Goal: Information Seeking & Learning: Learn about a topic

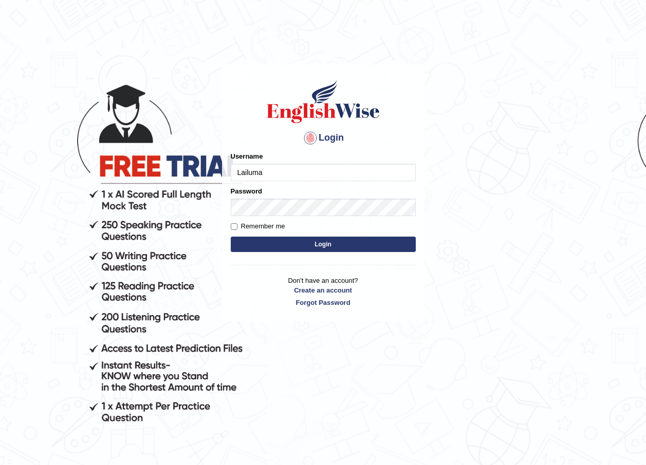
type input "Lailuma"
click at [240, 198] on div "Password" at bounding box center [323, 201] width 185 height 30
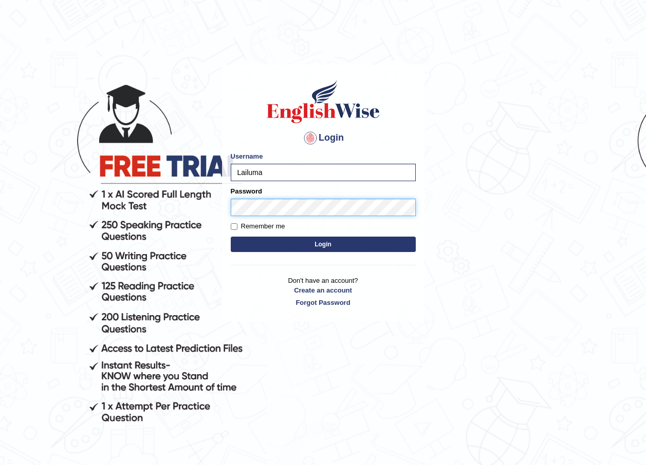
click at [231, 237] on button "Login" at bounding box center [323, 244] width 185 height 15
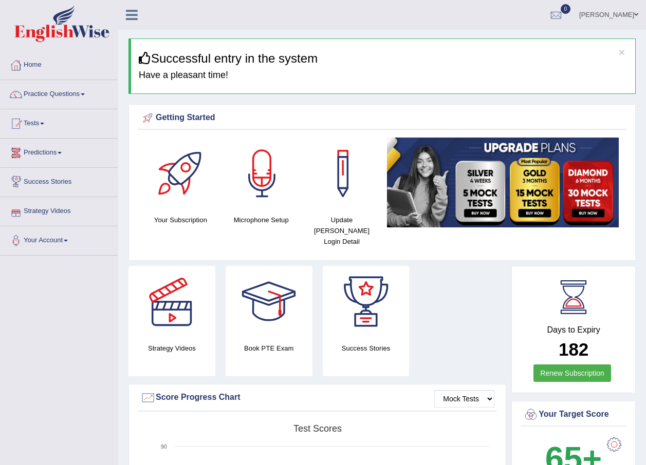
click at [58, 155] on link "Predictions" at bounding box center [59, 152] width 117 height 26
click at [61, 153] on link "Predictions" at bounding box center [58, 152] width 115 height 26
click at [85, 93] on span at bounding box center [83, 94] width 4 height 2
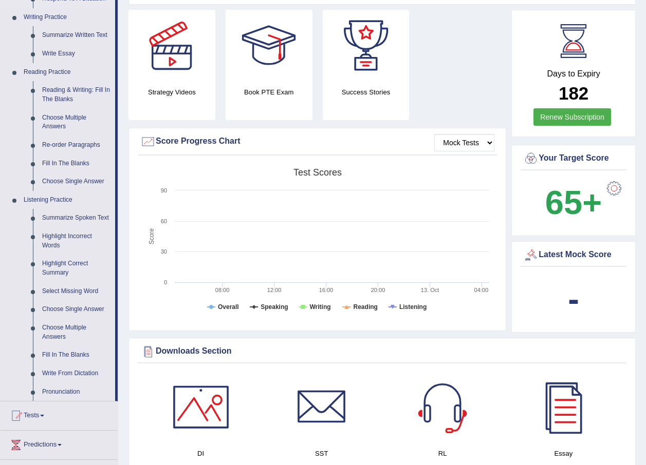
scroll to position [257, 0]
click at [55, 238] on link "Highlight Incorrect Words" at bounding box center [77, 240] width 78 height 27
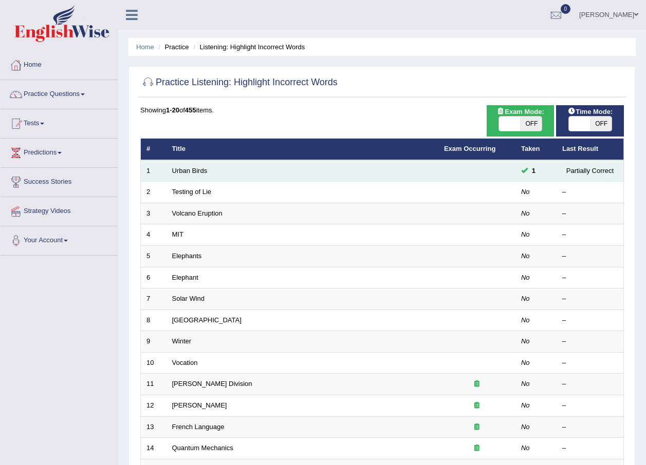
click at [197, 175] on td "Urban Birds" at bounding box center [302, 171] width 272 height 22
drag, startPoint x: 470, startPoint y: 100, endPoint x: 218, endPoint y: 168, distance: 260.7
click at [218, 168] on td "Urban Birds" at bounding box center [302, 171] width 272 height 22
click at [211, 171] on td "Urban Birds" at bounding box center [302, 171] width 272 height 22
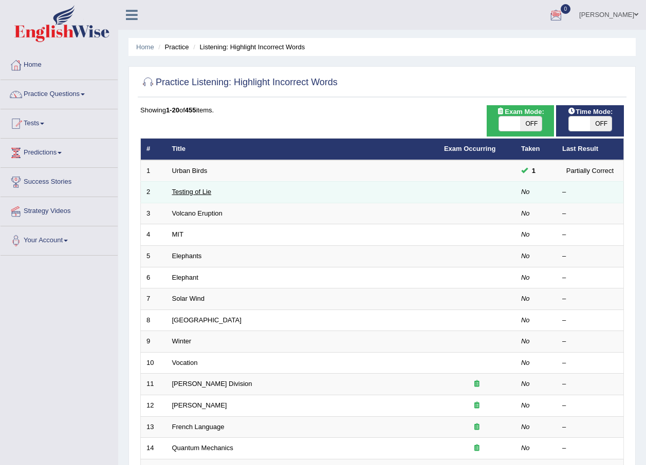
click at [207, 190] on link "Testing of Lie" at bounding box center [192, 192] width 40 height 8
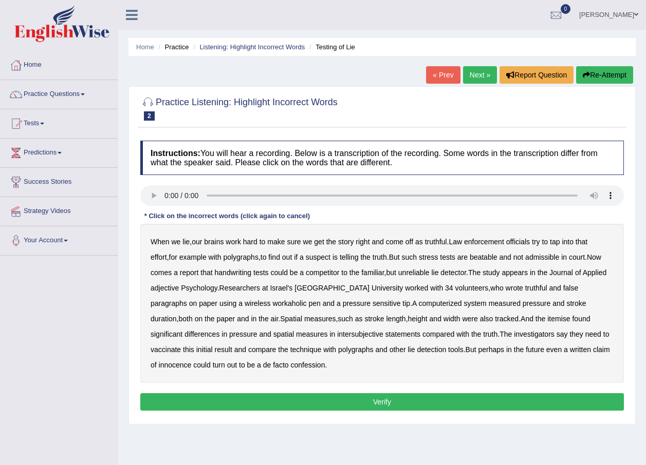
click at [164, 289] on b "adjective" at bounding box center [165, 288] width 28 height 8
click at [272, 303] on b "workaholic" at bounding box center [289, 303] width 34 height 8
click at [280, 317] on b "Spatial" at bounding box center [291, 319] width 22 height 8
click at [547, 320] on b "itemise" at bounding box center [558, 319] width 23 height 8
click at [337, 334] on b "intersubjective" at bounding box center [360, 334] width 46 height 8
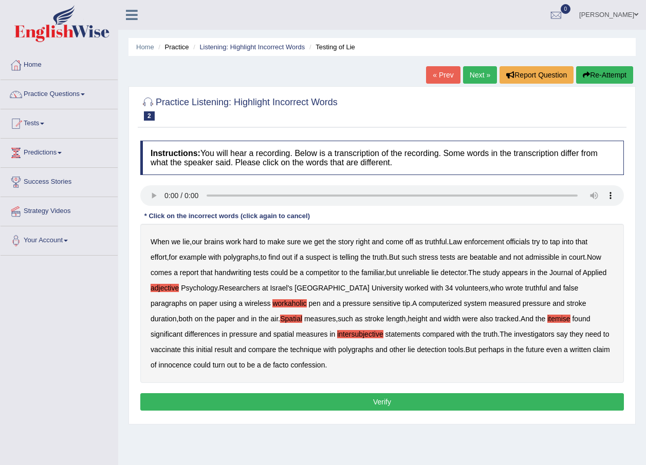
click at [334, 399] on button "Verify" at bounding box center [381, 402] width 483 height 17
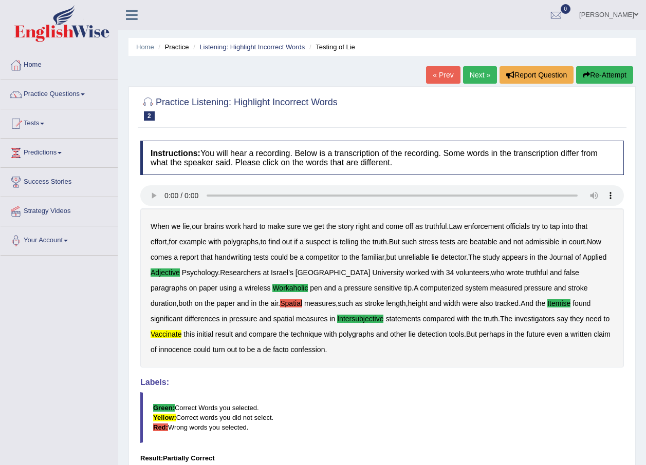
click at [484, 76] on link "Next »" at bounding box center [480, 74] width 34 height 17
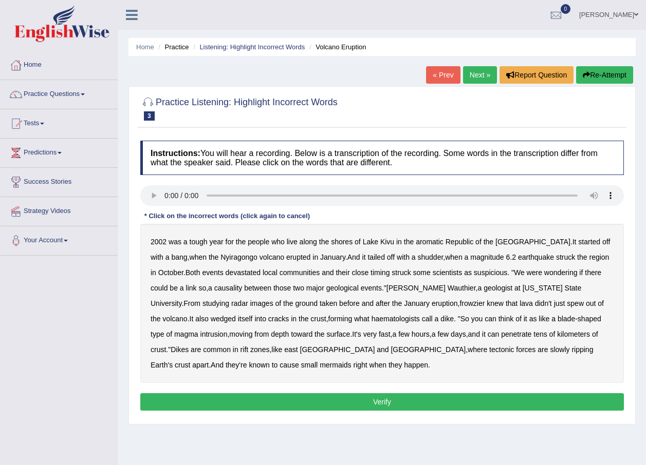
click at [426, 241] on b "aromatic" at bounding box center [430, 242] width 28 height 8
click at [214, 287] on b "causality" at bounding box center [228, 288] width 28 height 8
click at [214, 289] on b "causality" at bounding box center [228, 288] width 28 height 8
click at [459, 302] on b "frowzier" at bounding box center [471, 303] width 25 height 8
click at [371, 319] on b "haematologists" at bounding box center [395, 319] width 48 height 8
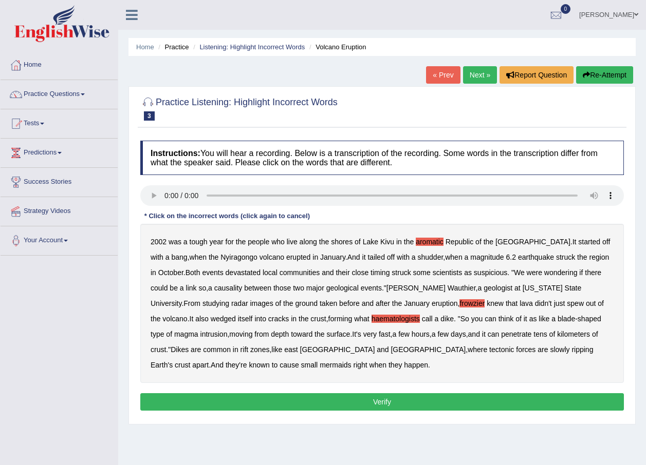
click at [250, 348] on b "zones" at bounding box center [259, 350] width 19 height 8
click at [320, 363] on b "mermaids" at bounding box center [335, 365] width 31 height 8
click at [349, 405] on button "Verify" at bounding box center [381, 402] width 483 height 17
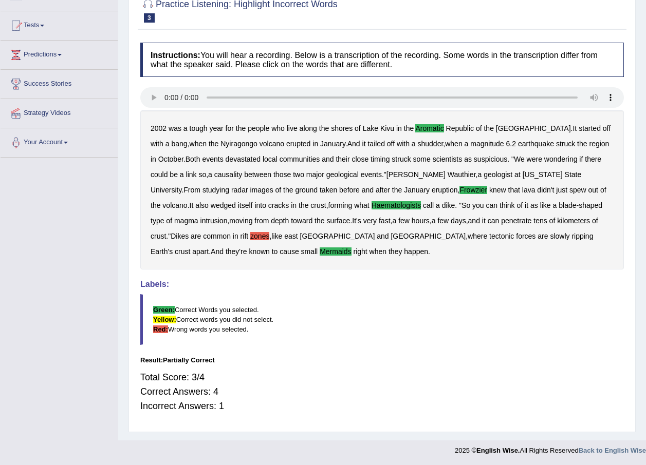
scroll to position [99, 0]
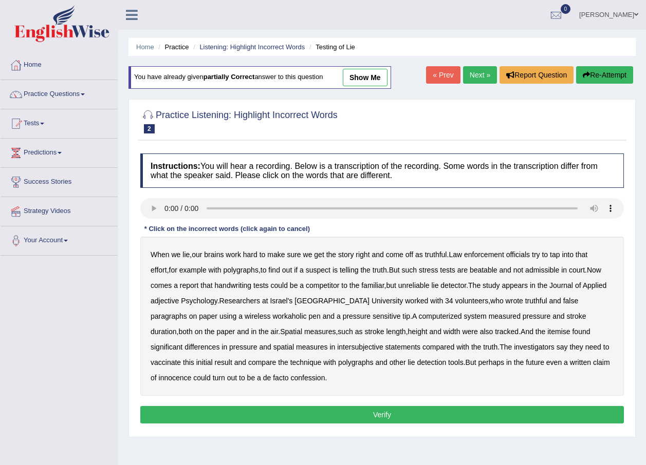
click at [477, 71] on link "Next »" at bounding box center [480, 74] width 34 height 17
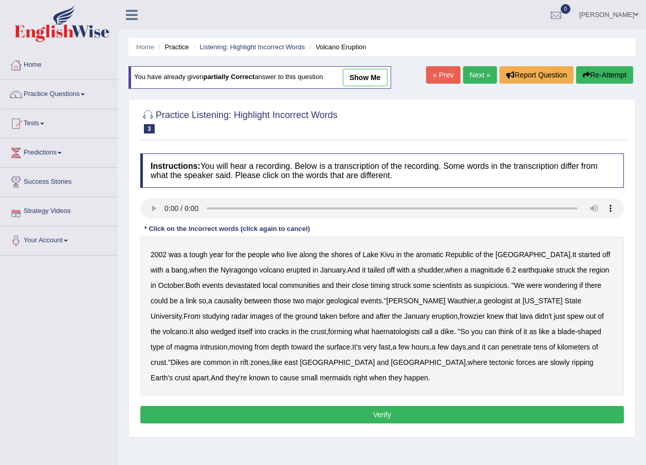
click at [430, 255] on b "aromatic" at bounding box center [430, 255] width 28 height 8
click at [459, 314] on b "frowzier" at bounding box center [471, 316] width 25 height 8
click at [371, 331] on b "haematologists" at bounding box center [395, 332] width 48 height 8
click at [320, 378] on b "mermaids" at bounding box center [335, 378] width 31 height 8
click at [348, 415] on button "Verify" at bounding box center [381, 414] width 483 height 17
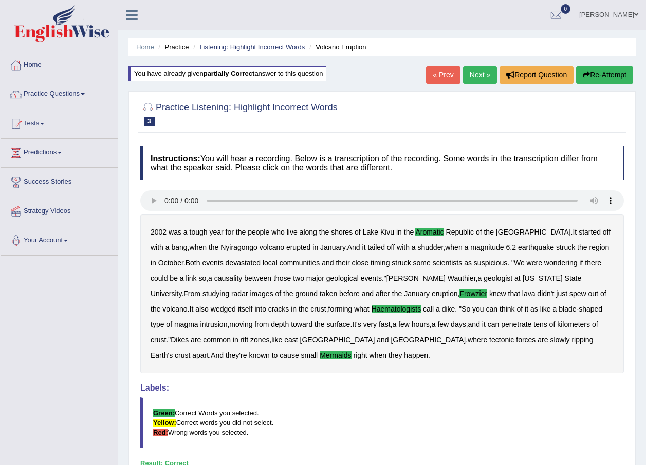
click at [85, 95] on span at bounding box center [83, 94] width 4 height 2
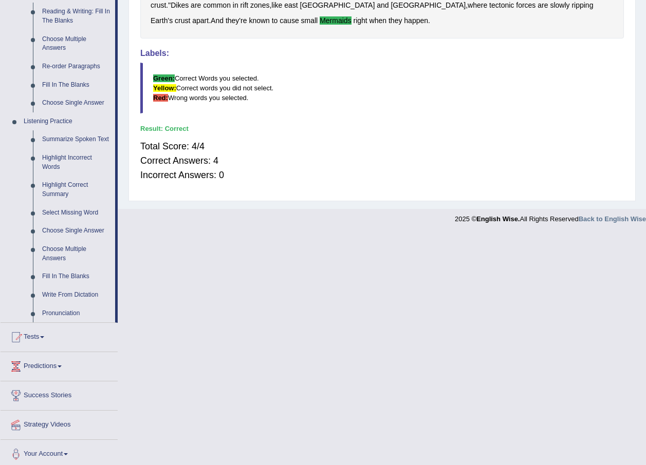
scroll to position [340, 0]
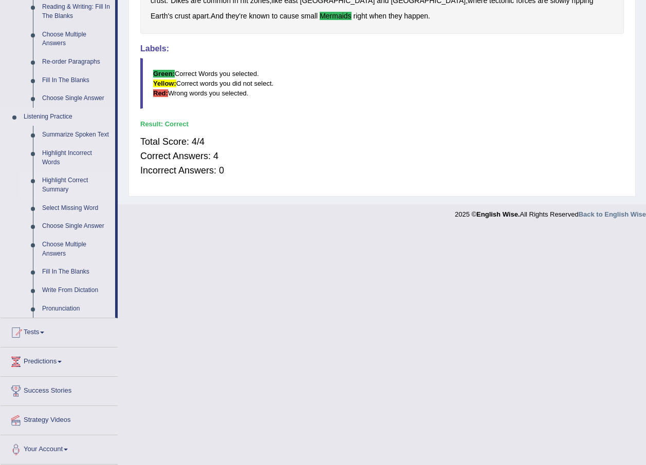
click at [61, 183] on link "Highlight Correct Summary" at bounding box center [77, 185] width 78 height 27
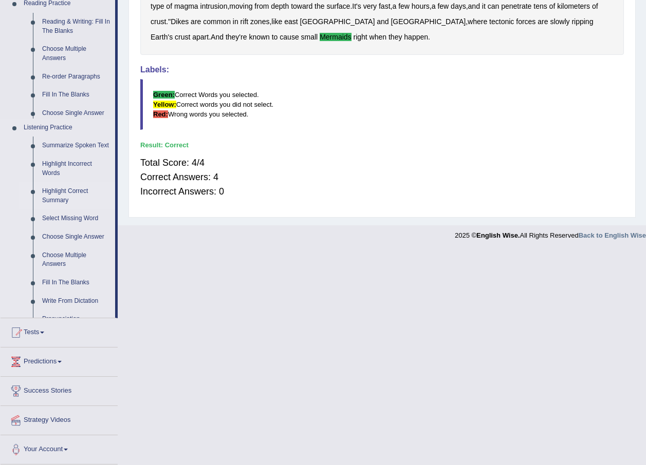
scroll to position [104, 0]
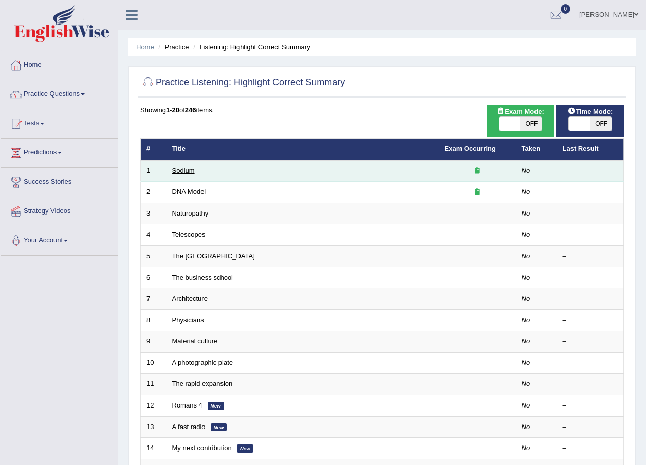
click at [181, 173] on link "Sodium" at bounding box center [183, 171] width 23 height 8
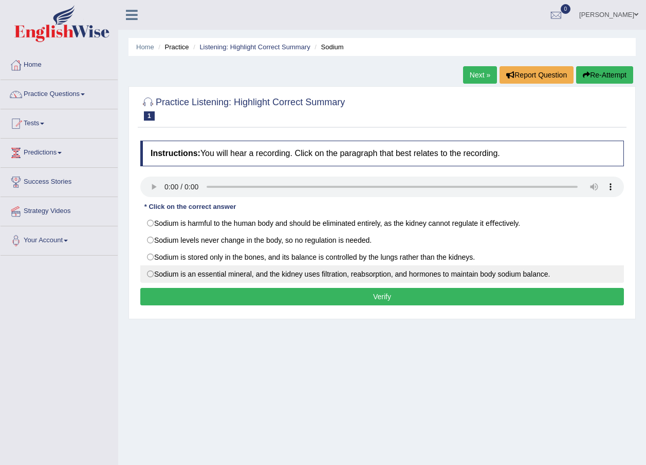
click at [154, 275] on label "Sodium is an essential mineral, and the kidney uses ﬁltration, reabsorption, an…" at bounding box center [381, 274] width 483 height 17
radio input "true"
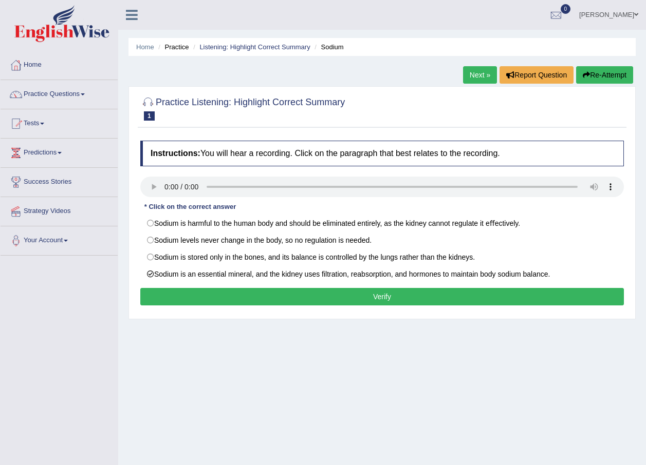
click at [268, 295] on button "Verify" at bounding box center [381, 296] width 483 height 17
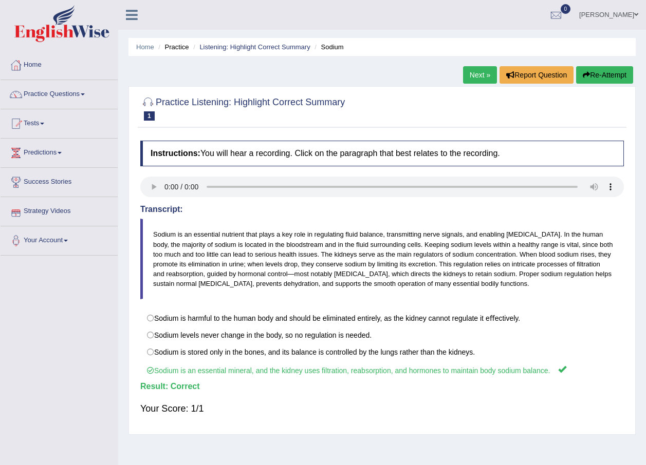
click at [151, 212] on h4 "Transcript:" at bounding box center [381, 209] width 483 height 9
click at [482, 73] on link "Next »" at bounding box center [480, 74] width 34 height 17
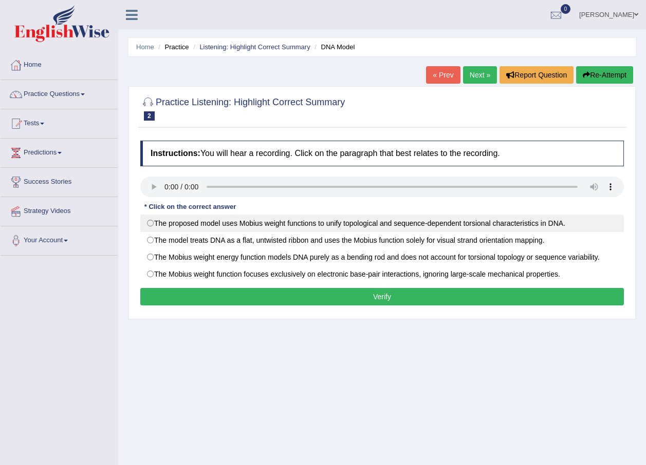
click at [151, 223] on label "The proposed model uses Mobius weight functions to unify topological and sequen…" at bounding box center [381, 223] width 483 height 17
radio input "true"
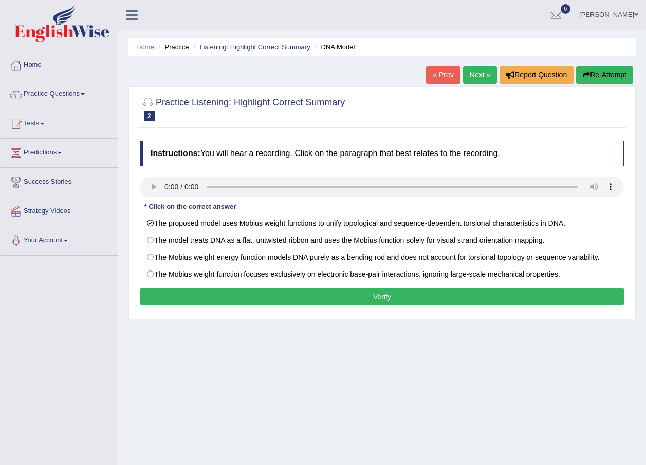
click at [316, 297] on button "Verify" at bounding box center [381, 296] width 483 height 17
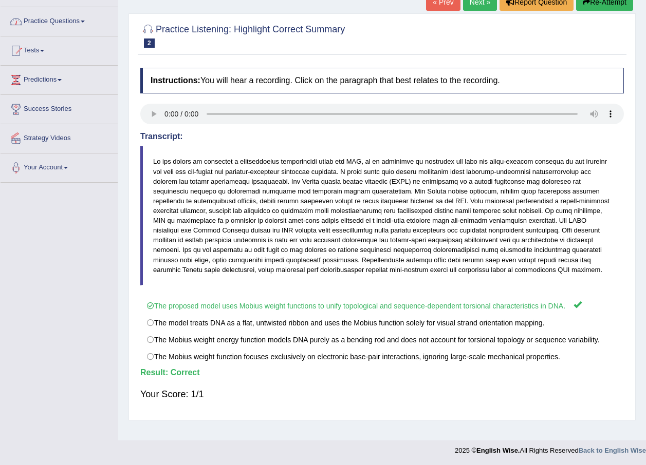
scroll to position [74, 0]
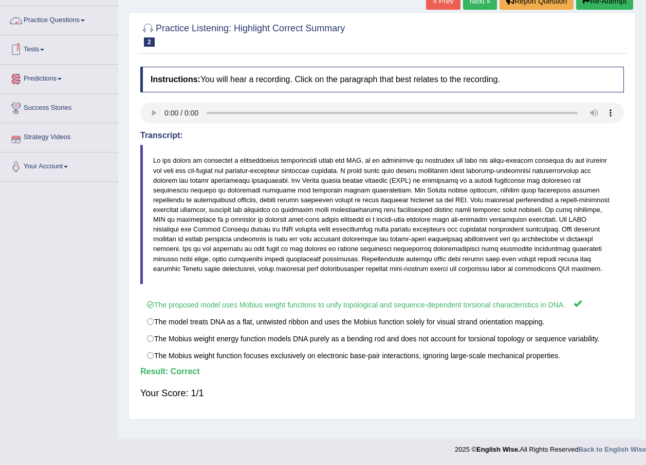
click at [85, 25] on link "Practice Questions" at bounding box center [59, 19] width 117 height 26
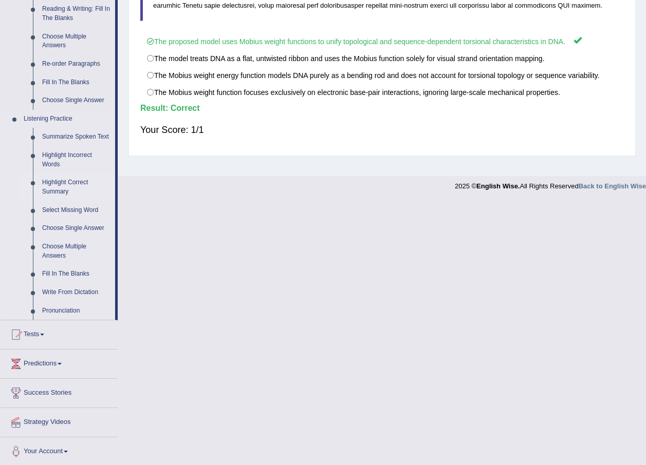
scroll to position [340, 0]
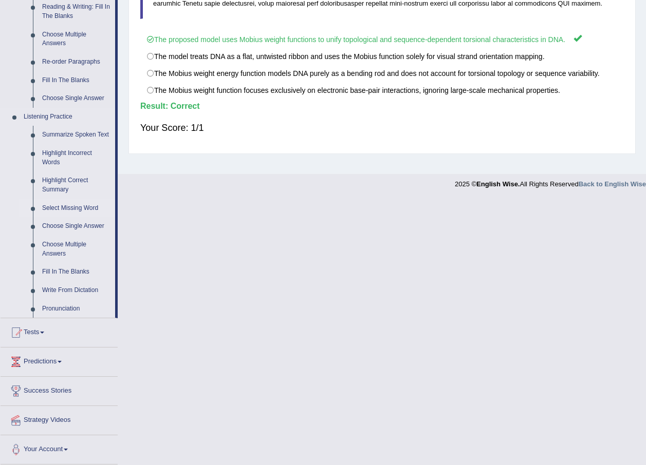
click at [68, 207] on link "Select Missing Word" at bounding box center [77, 208] width 78 height 18
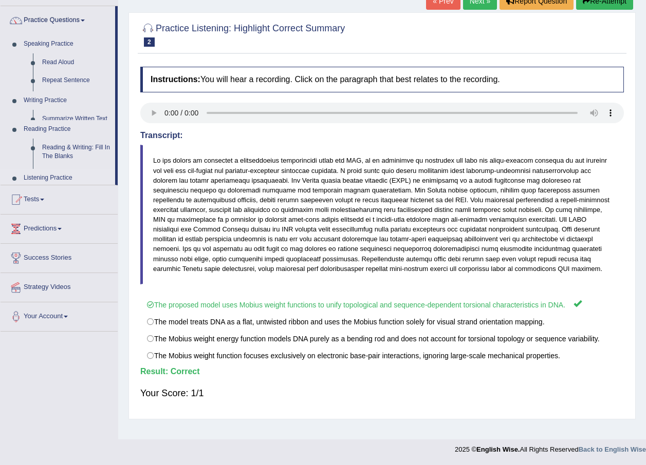
scroll to position [74, 0]
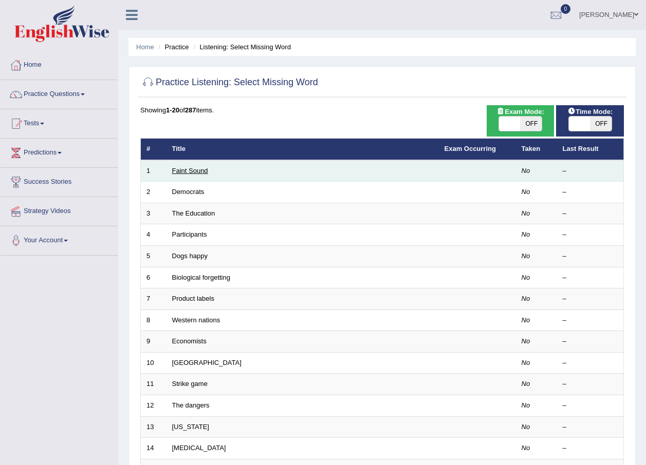
click at [181, 168] on link "Faint Sound" at bounding box center [190, 171] width 36 height 8
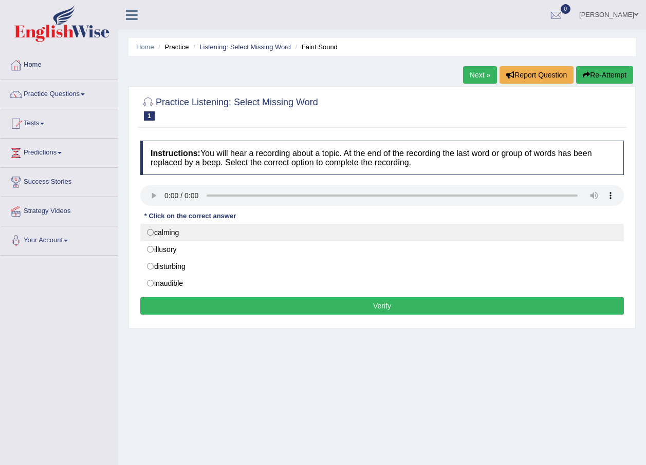
click at [150, 232] on label "calming" at bounding box center [381, 232] width 483 height 17
radio input "true"
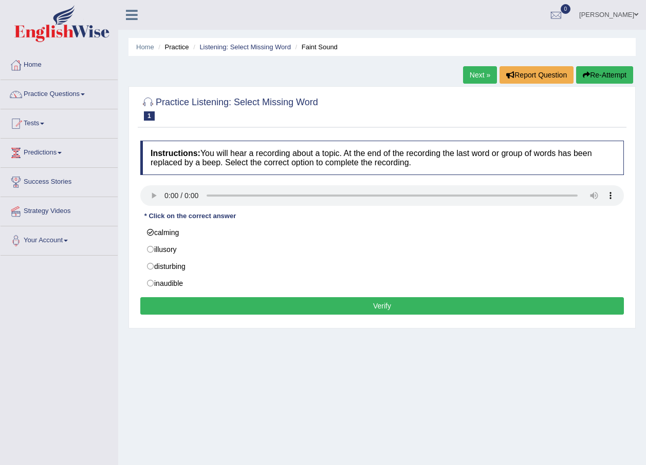
click at [337, 310] on button "Verify" at bounding box center [381, 305] width 483 height 17
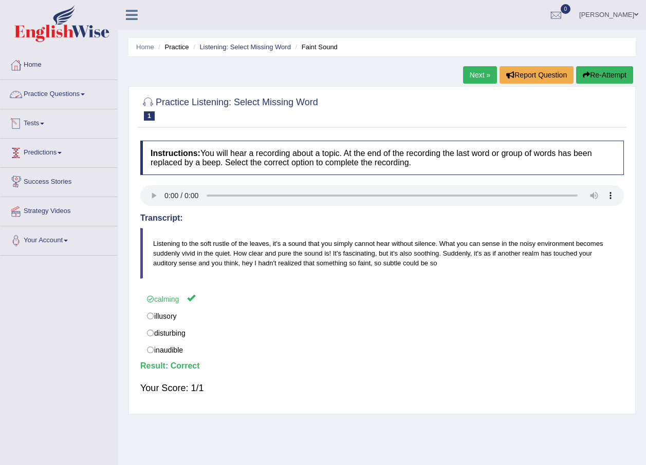
click at [84, 92] on link "Practice Questions" at bounding box center [59, 93] width 117 height 26
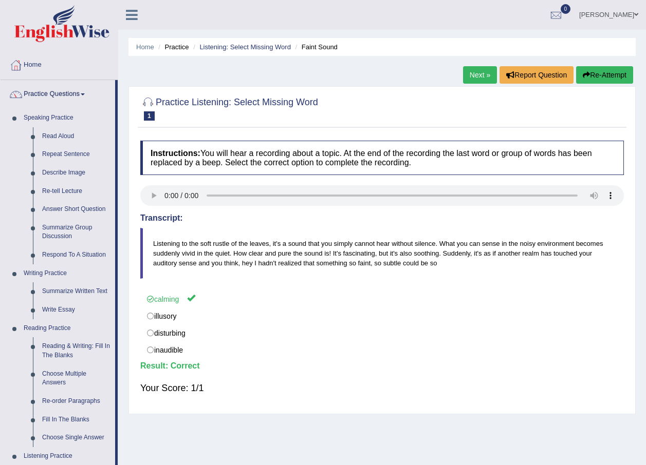
click at [478, 78] on link "Next »" at bounding box center [480, 74] width 34 height 17
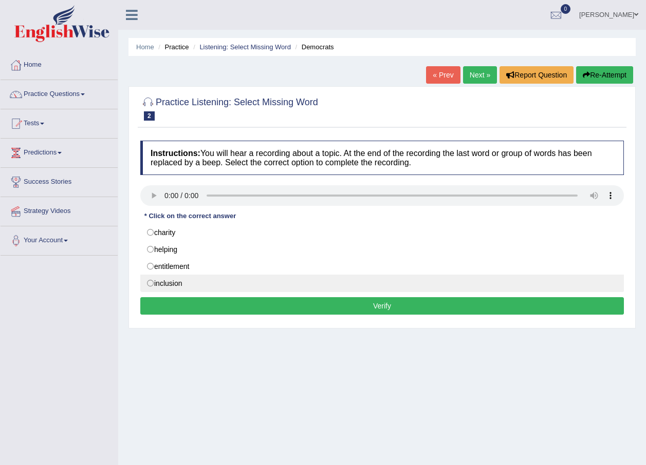
click at [149, 286] on label "inclusion" at bounding box center [381, 283] width 483 height 17
radio input "true"
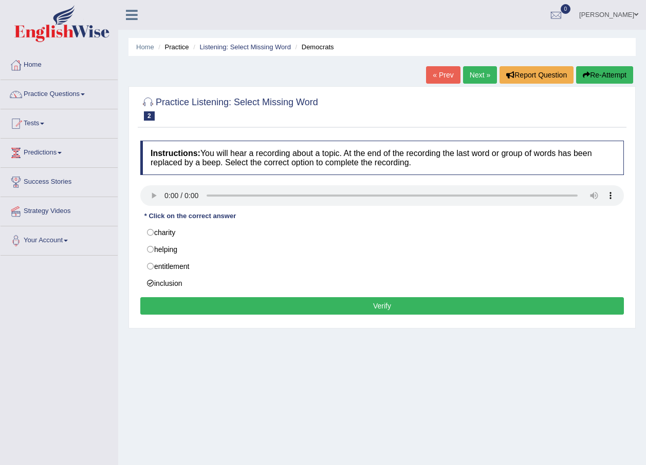
click at [294, 312] on button "Verify" at bounding box center [381, 305] width 483 height 17
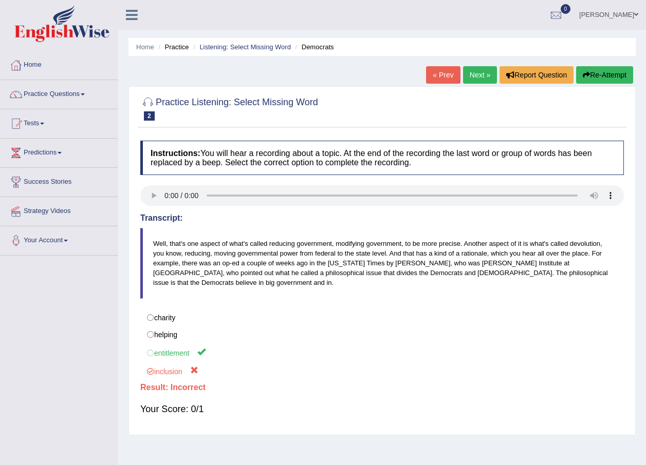
click at [487, 74] on link "Next »" at bounding box center [480, 74] width 34 height 17
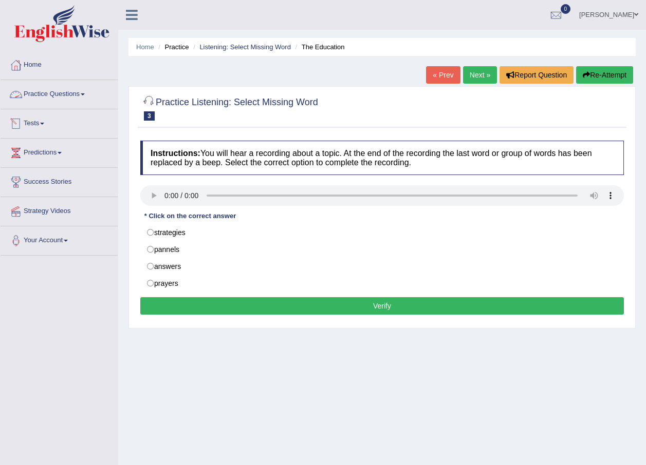
click at [83, 93] on link "Practice Questions" at bounding box center [59, 93] width 117 height 26
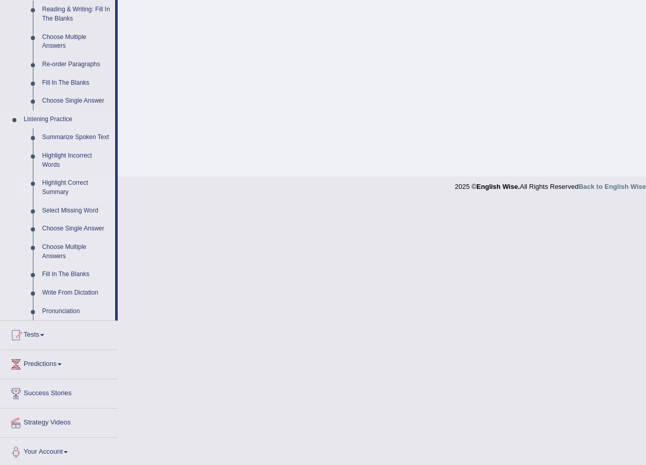
scroll to position [340, 0]
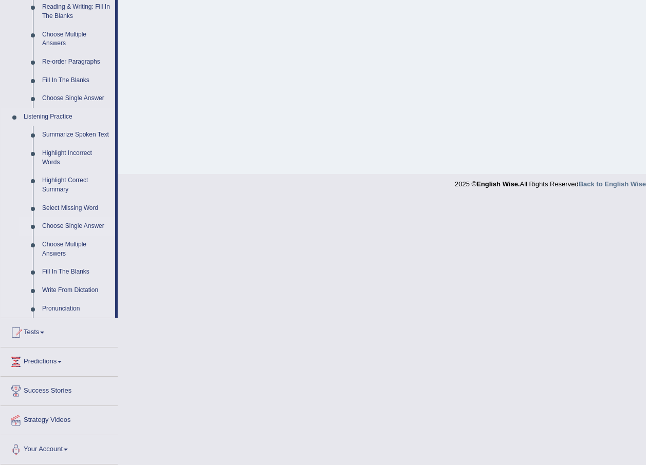
click at [72, 226] on link "Choose Single Answer" at bounding box center [77, 226] width 78 height 18
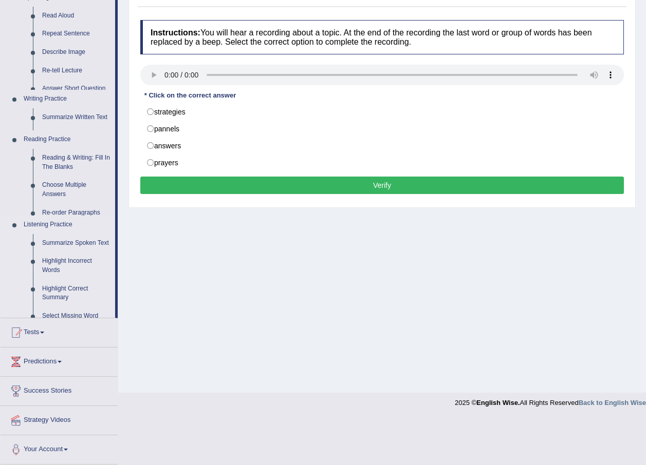
scroll to position [74, 0]
